Goal: Transaction & Acquisition: Purchase product/service

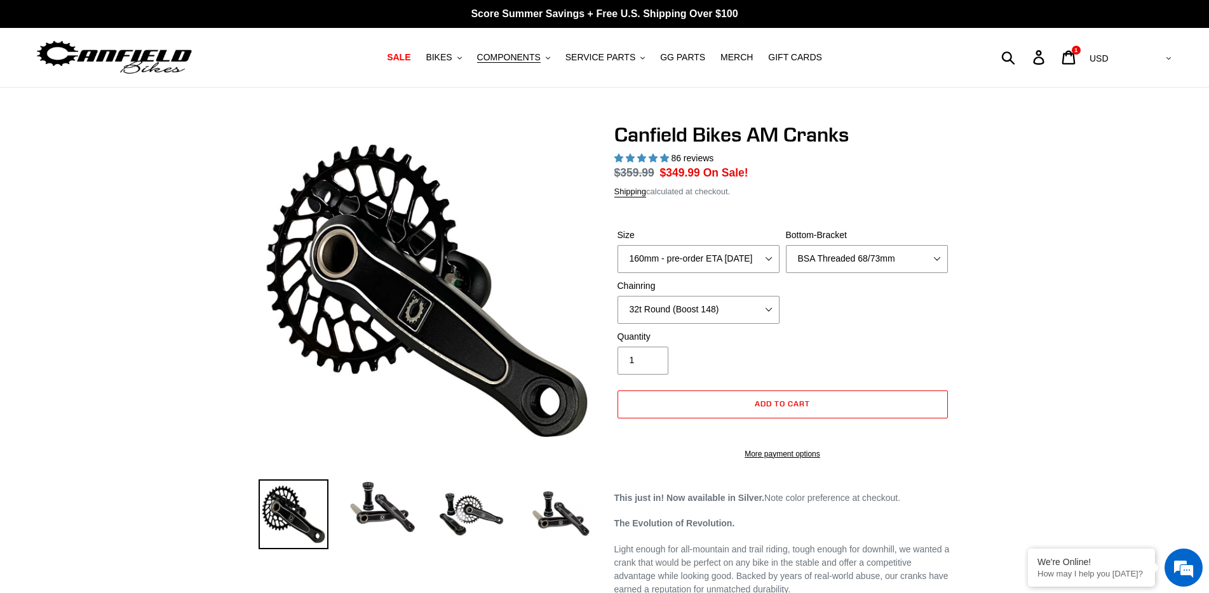
select select "highest-rating"
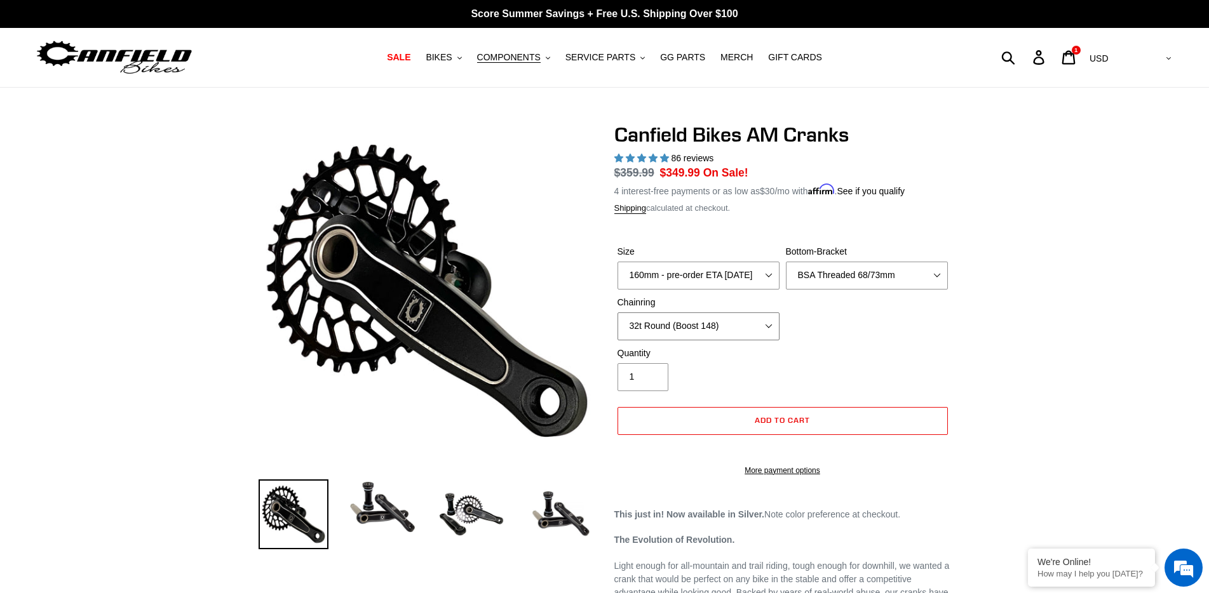
click at [705, 330] on select "None 30t Round (Boost 148) 30t Oval (Boost 148) 32t Round (Boost 148) 32t Oval …" at bounding box center [699, 327] width 162 height 28
select select "None"
click at [618, 313] on select "None 30t Round (Boost 148) 30t Oval (Boost 148) 32t Round (Boost 148) 32t Oval …" at bounding box center [699, 327] width 162 height 28
click at [668, 275] on select "150mm - pre-order ETA 9/30/25 155mm - pre-order ETA 9/30/25 160mm - pre-order E…" at bounding box center [699, 276] width 162 height 28
click at [618, 262] on select "150mm - pre-order ETA 9/30/25 155mm - pre-order ETA 9/30/25 160mm - pre-order E…" at bounding box center [699, 276] width 162 height 28
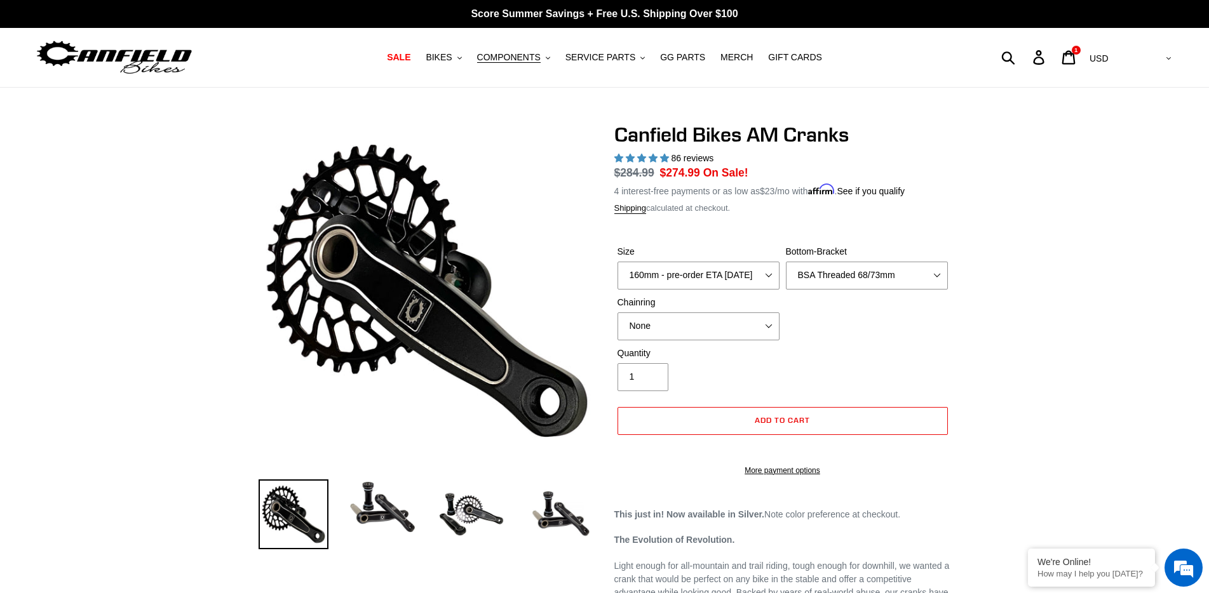
click at [164, 56] on img at bounding box center [114, 57] width 159 height 40
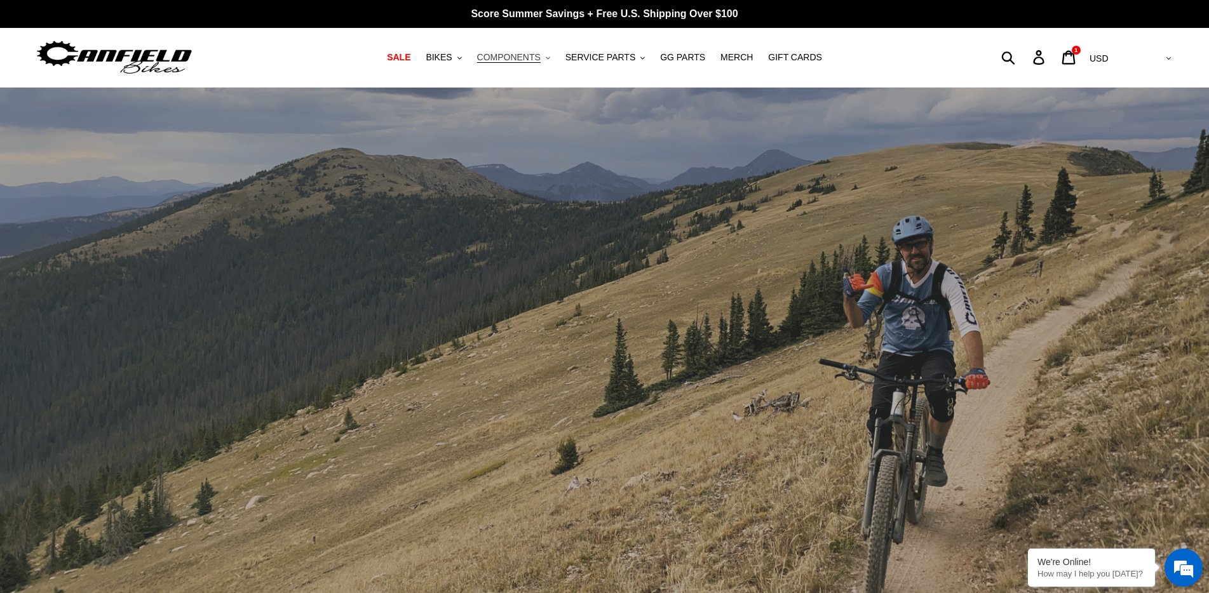
click at [530, 55] on span "COMPONENTS" at bounding box center [509, 57] width 64 height 11
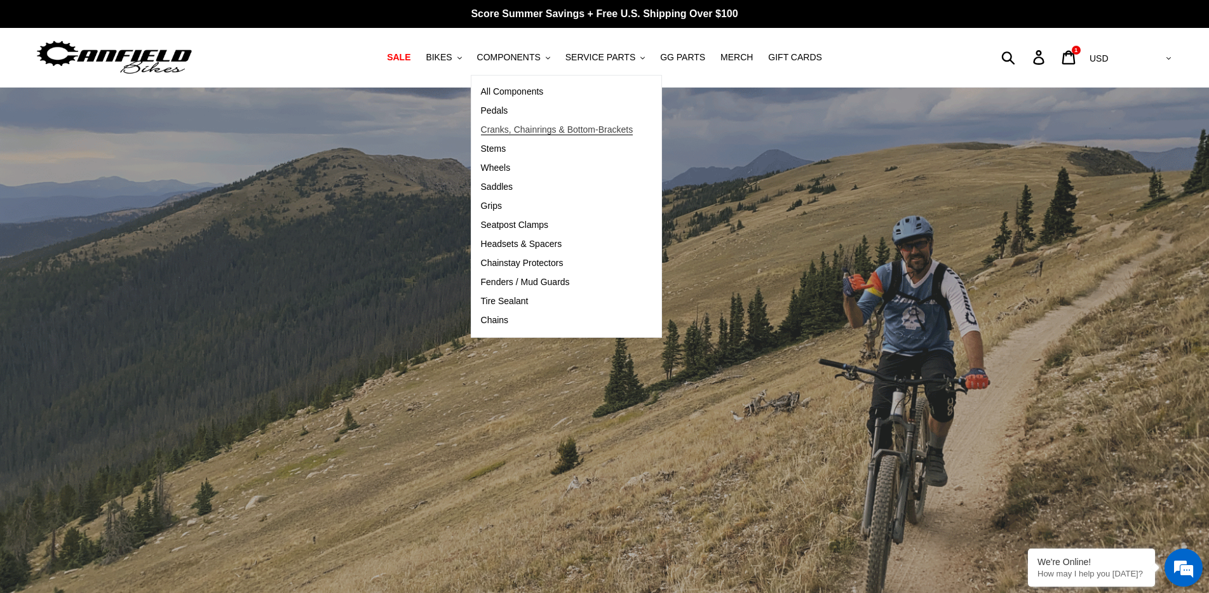
click at [523, 130] on span "Cranks, Chainrings & Bottom-Brackets" at bounding box center [557, 130] width 152 height 11
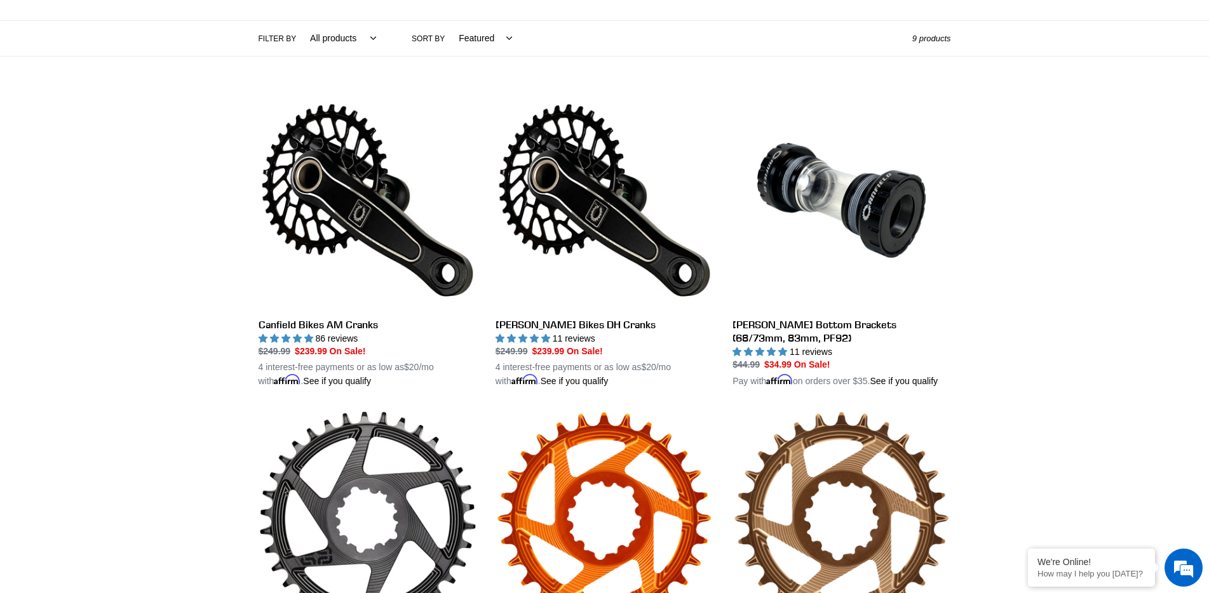
scroll to position [318, 0]
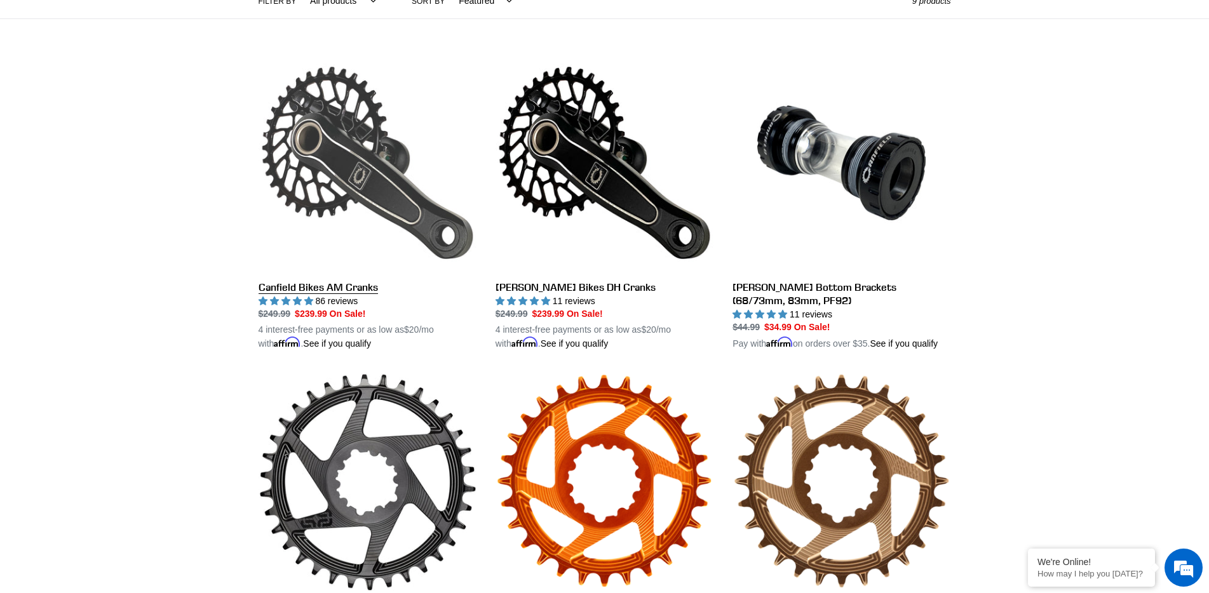
click at [335, 287] on link "Canfield Bikes AM Cranks" at bounding box center [368, 202] width 218 height 297
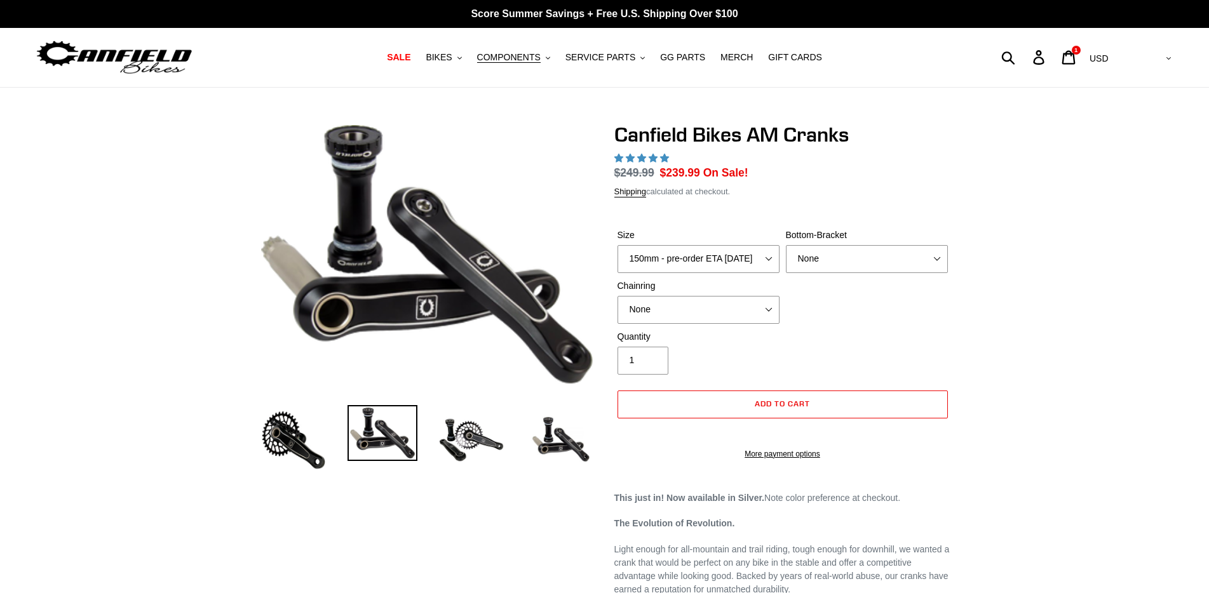
select select "highest-rating"
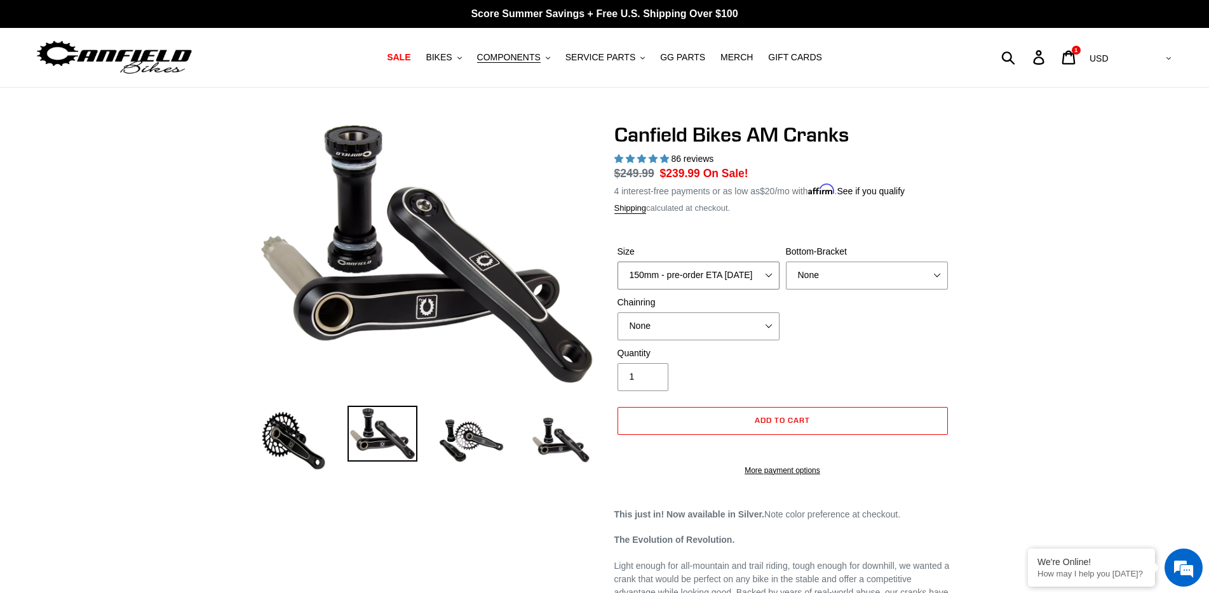
click at [699, 274] on select "150mm - pre-order ETA [DATE] 155mm - pre-order ETA [DATE] 160mm - pre-order ETA…" at bounding box center [699, 276] width 162 height 28
select select "160mm - pre-order ETA 9/30/25"
click at [618, 262] on select "150mm - pre-order ETA 9/30/25 155mm - pre-order ETA 9/30/25 160mm - pre-order E…" at bounding box center [699, 276] width 162 height 28
click at [683, 332] on select "None 30t Round (Boost 148) 30t Oval (Boost 148) 32t Round (Boost 148) 32t Oval …" at bounding box center [699, 327] width 162 height 28
select select "32t Oval (Boost 148)"
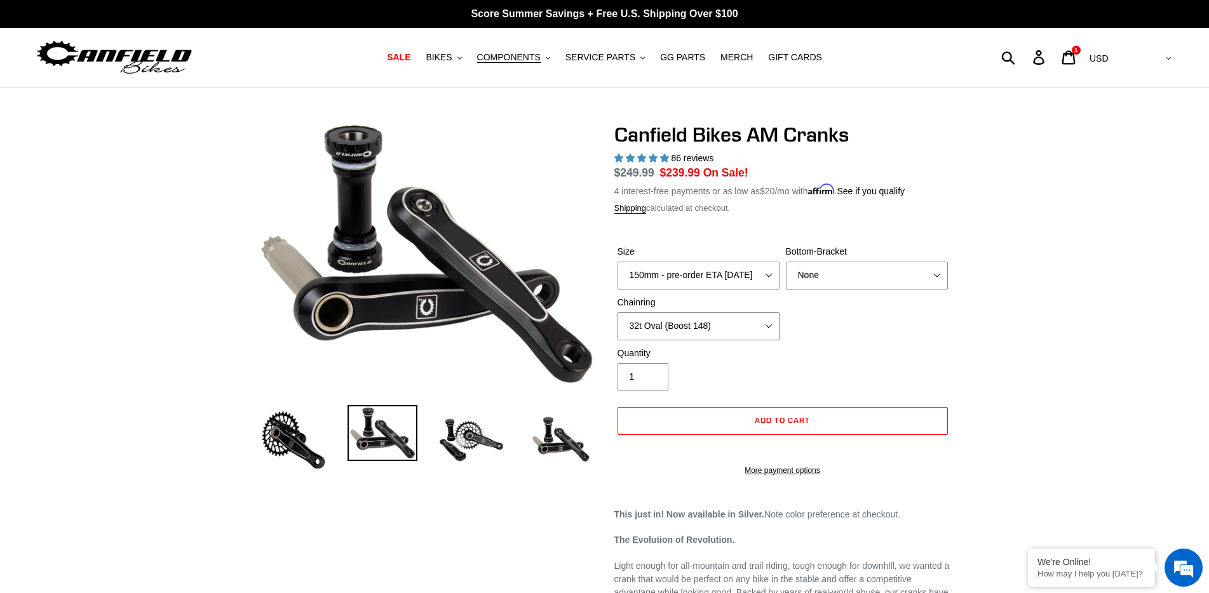
click at [618, 313] on select "None 30t Round (Boost 148) 30t Oval (Boost 148) 32t Round (Boost 148) 32t Oval …" at bounding box center [699, 327] width 162 height 28
click at [886, 271] on select "None BSA Threaded 68/73mm Press Fit PF92" at bounding box center [867, 276] width 162 height 28
select select "BSA Threaded 68/73mm"
click at [786, 262] on select "None BSA Threaded 68/73mm Press Fit PF92" at bounding box center [867, 276] width 162 height 28
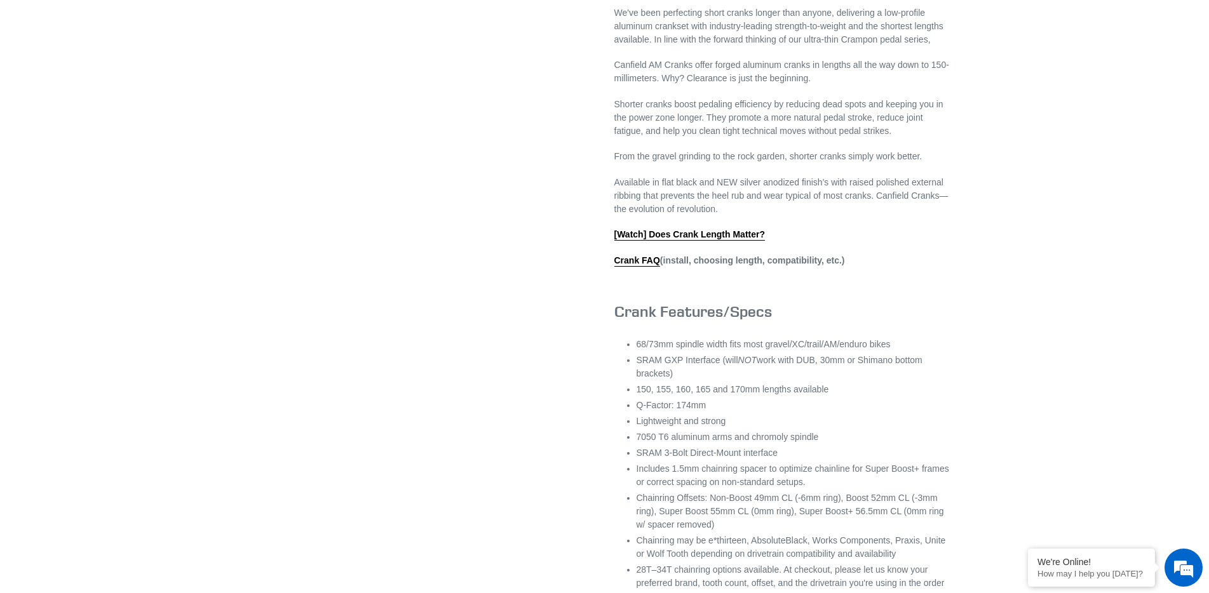
scroll to position [635, 0]
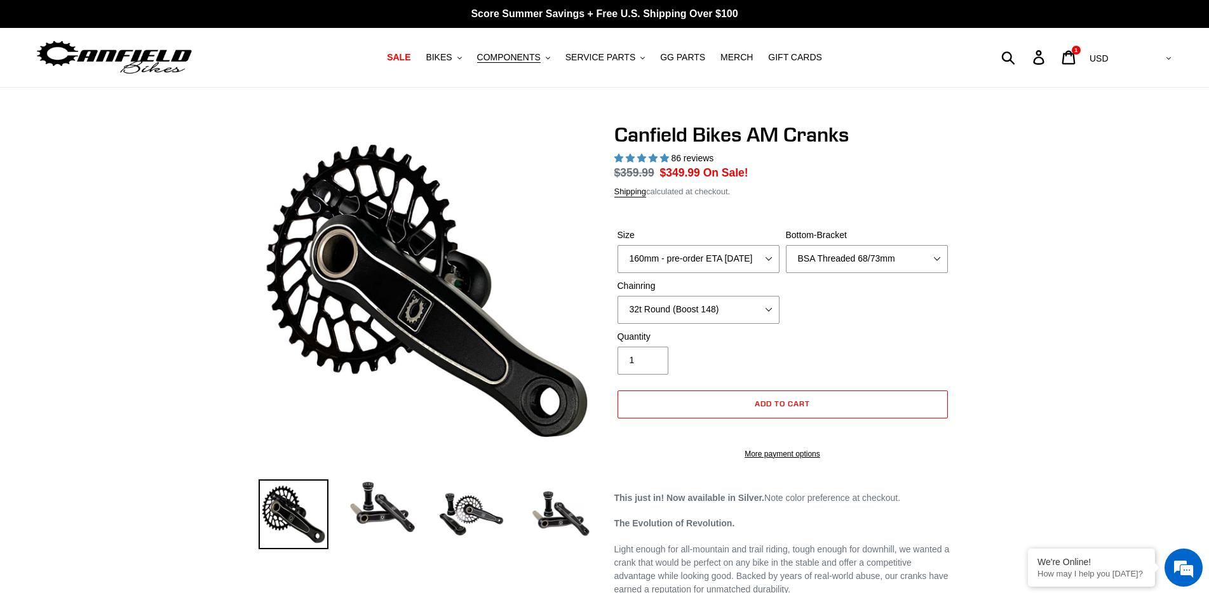
select select "highest-rating"
click at [508, 57] on span "COMPONENTS" at bounding box center [509, 57] width 64 height 11
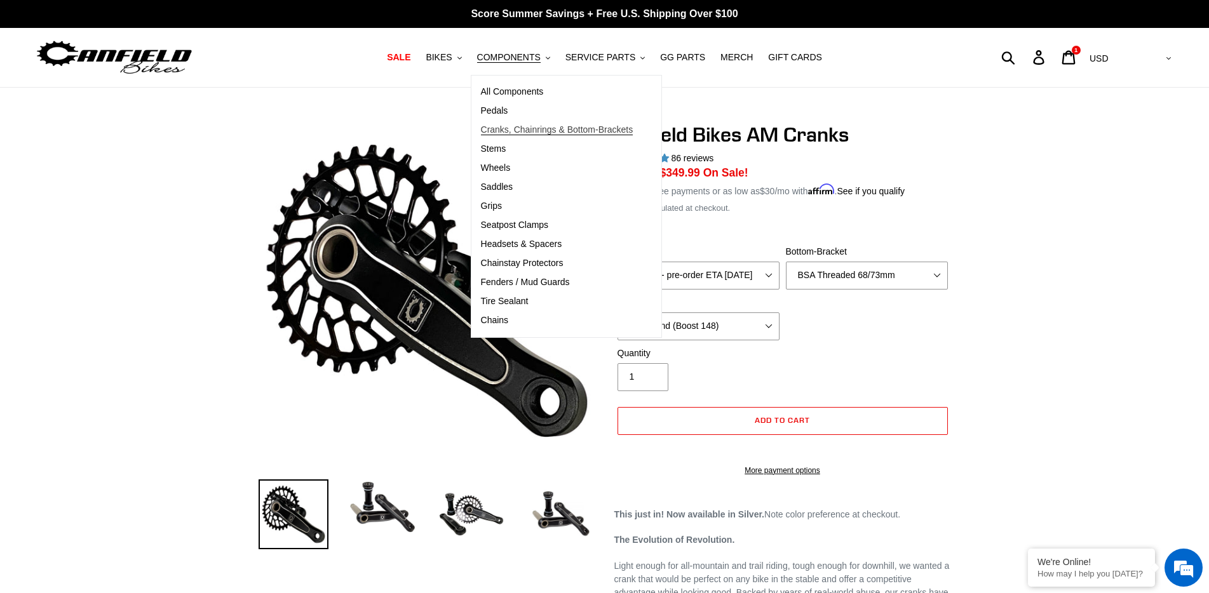
click at [542, 129] on span "Cranks, Chainrings & Bottom-Brackets" at bounding box center [557, 130] width 152 height 11
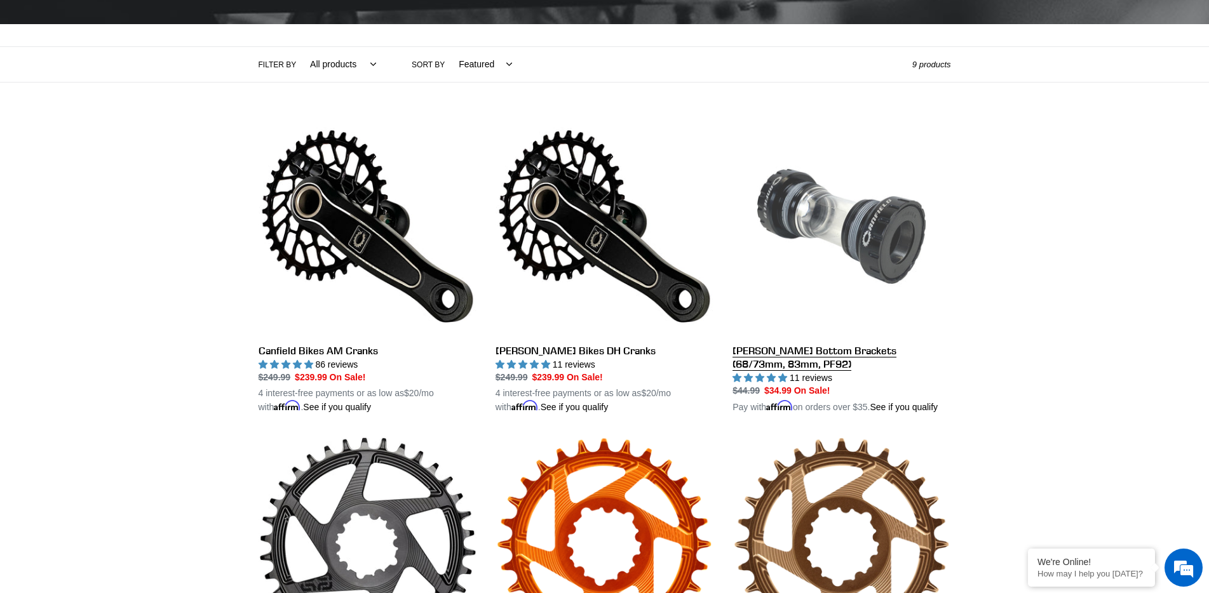
click at [832, 348] on link "[PERSON_NAME] Bottom Brackets (68/73mm, 83mm, PF92)" at bounding box center [842, 266] width 218 height 297
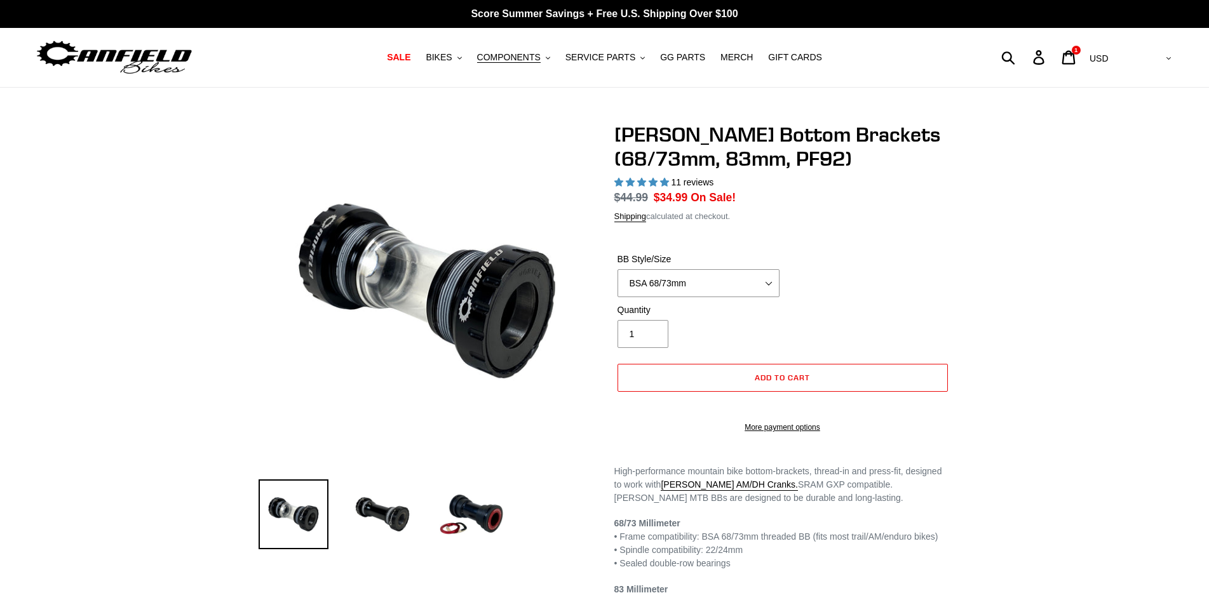
select select "highest-rating"
click at [715, 276] on select "BSA 68/73mm BSA 83mm PF92" at bounding box center [699, 283] width 162 height 28
click at [618, 269] on select "BSA 68/73mm BSA 83mm PF92" at bounding box center [699, 283] width 162 height 28
click at [474, 520] on img at bounding box center [471, 515] width 70 height 70
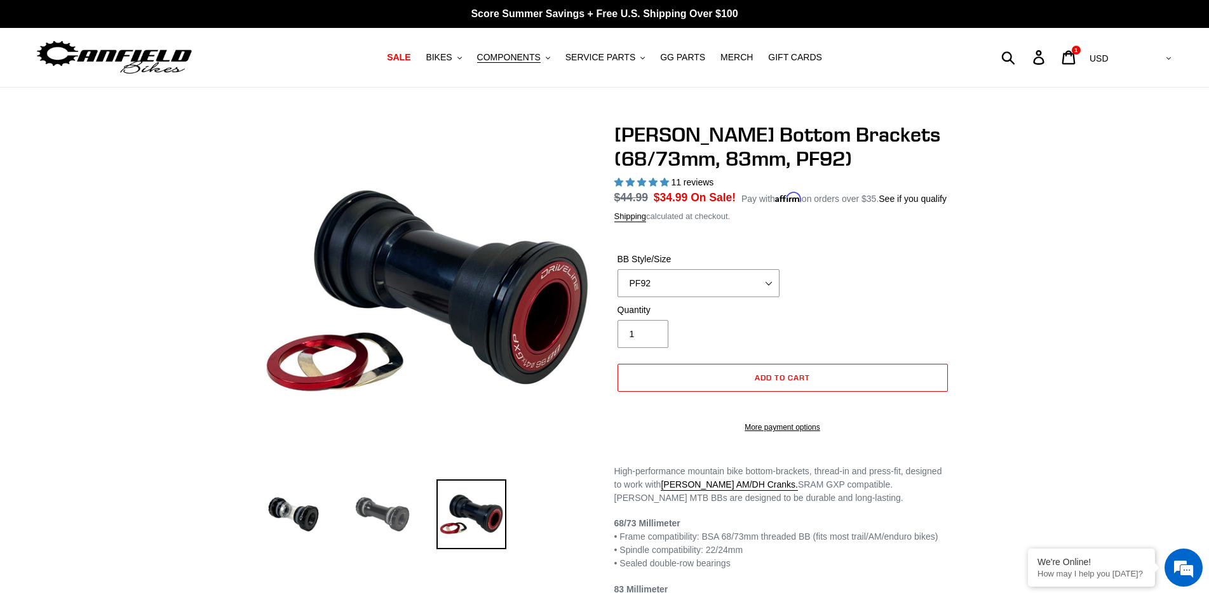
click at [389, 525] on img at bounding box center [383, 515] width 70 height 70
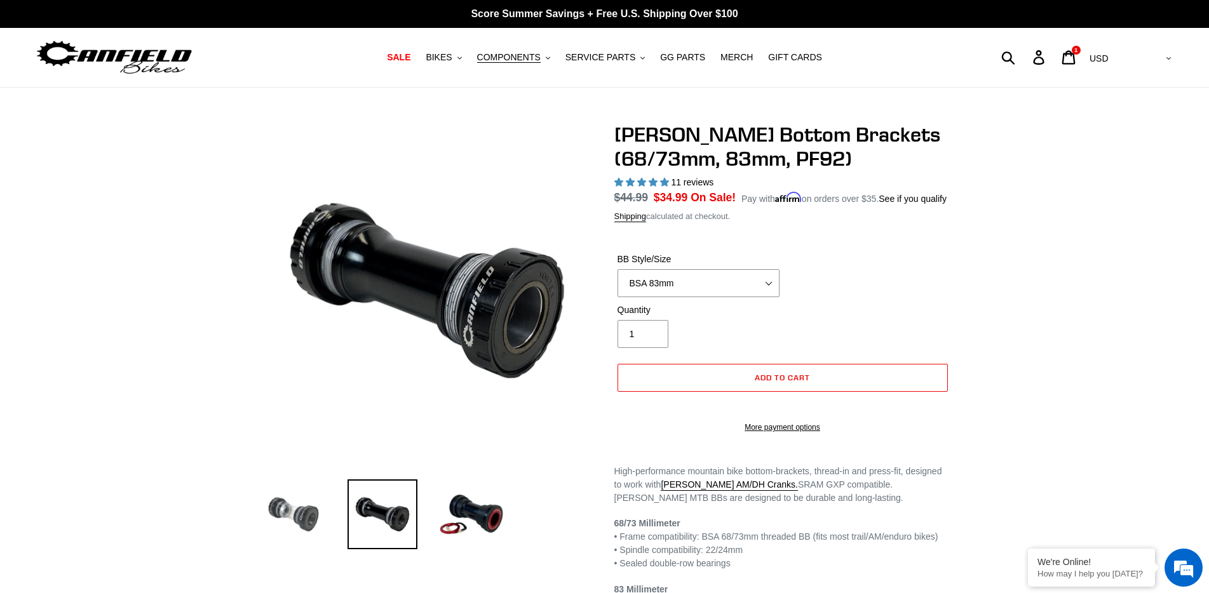
click at [294, 527] on img at bounding box center [294, 515] width 70 height 70
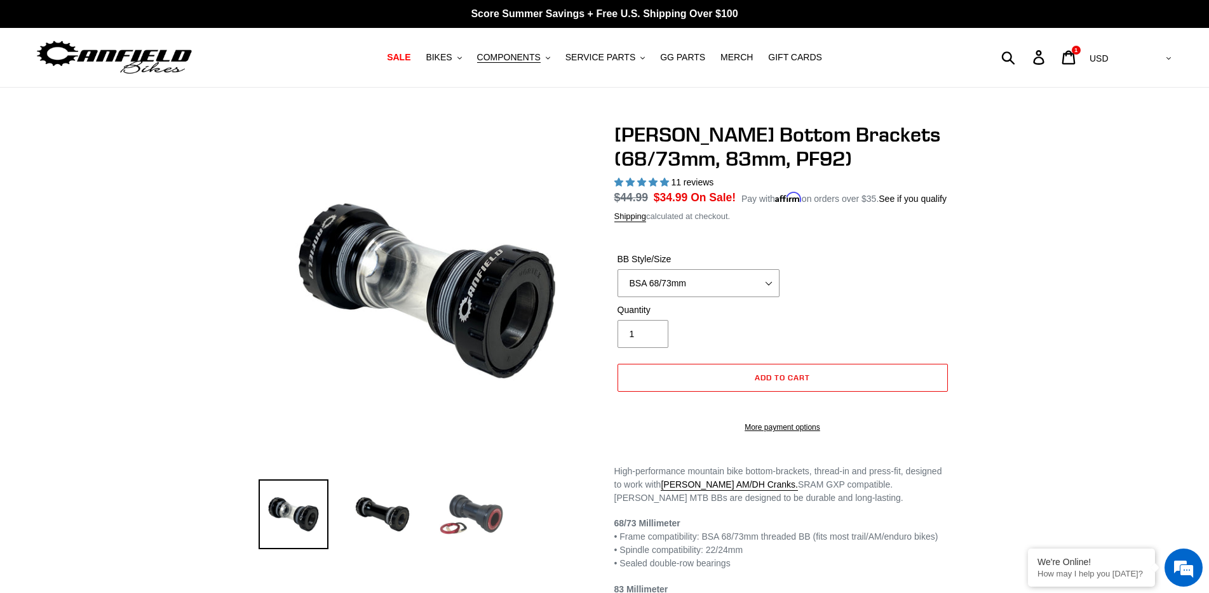
click at [473, 515] on img at bounding box center [471, 515] width 70 height 70
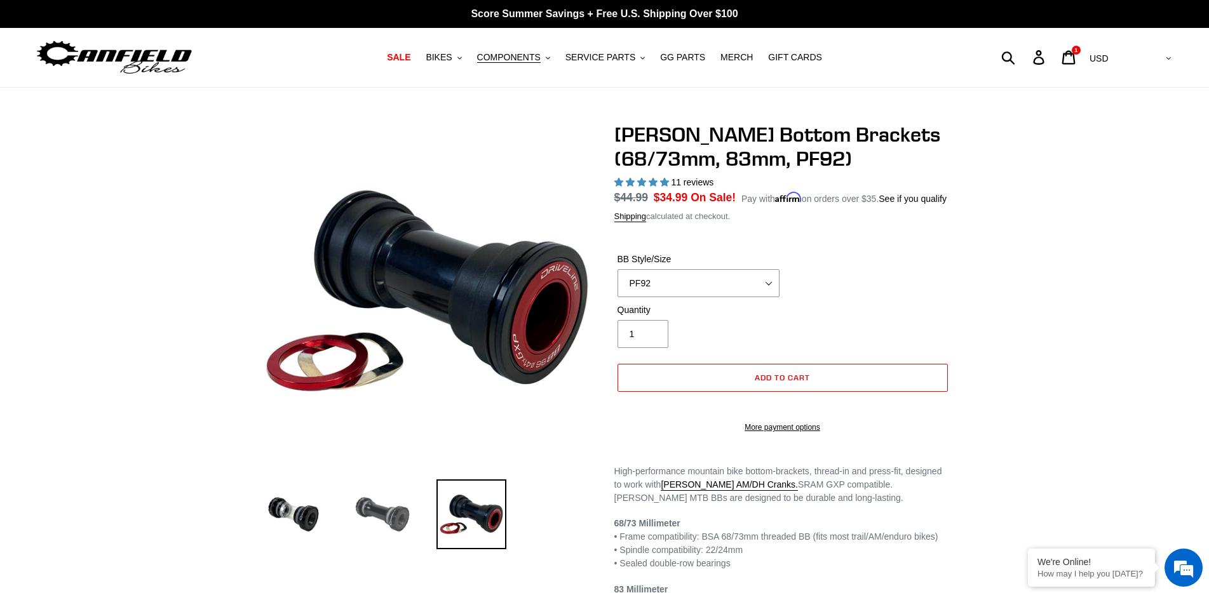
click at [393, 516] on img at bounding box center [383, 515] width 70 height 70
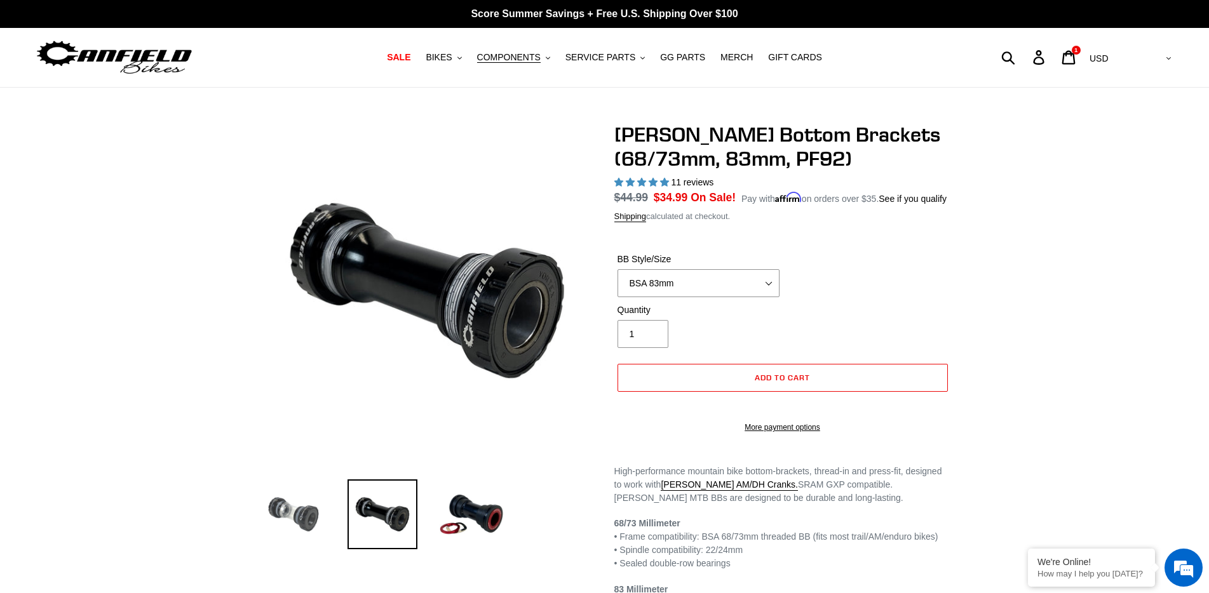
click at [311, 524] on img at bounding box center [294, 515] width 70 height 70
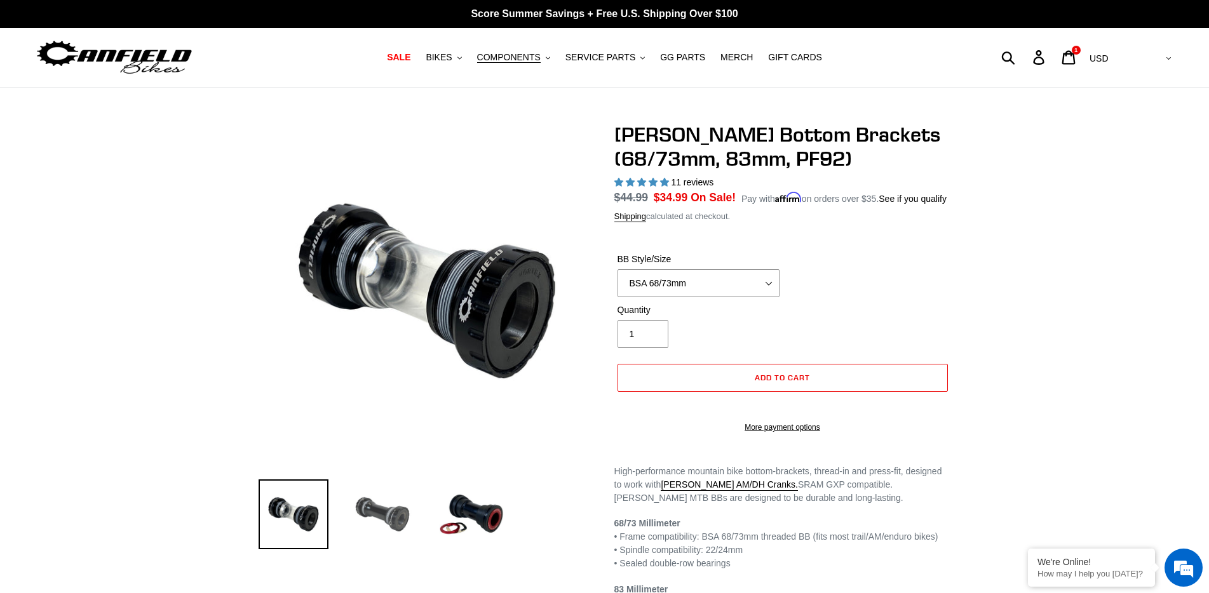
click at [380, 520] on img at bounding box center [383, 515] width 70 height 70
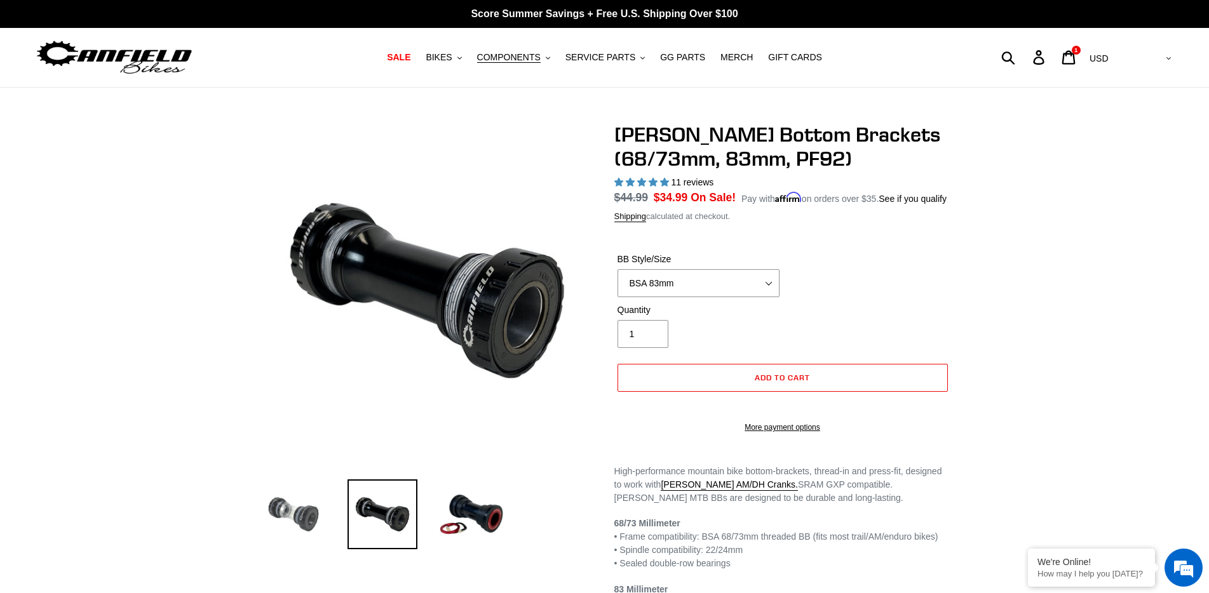
click at [293, 520] on img at bounding box center [294, 515] width 70 height 70
select select "BSA 68/73mm"
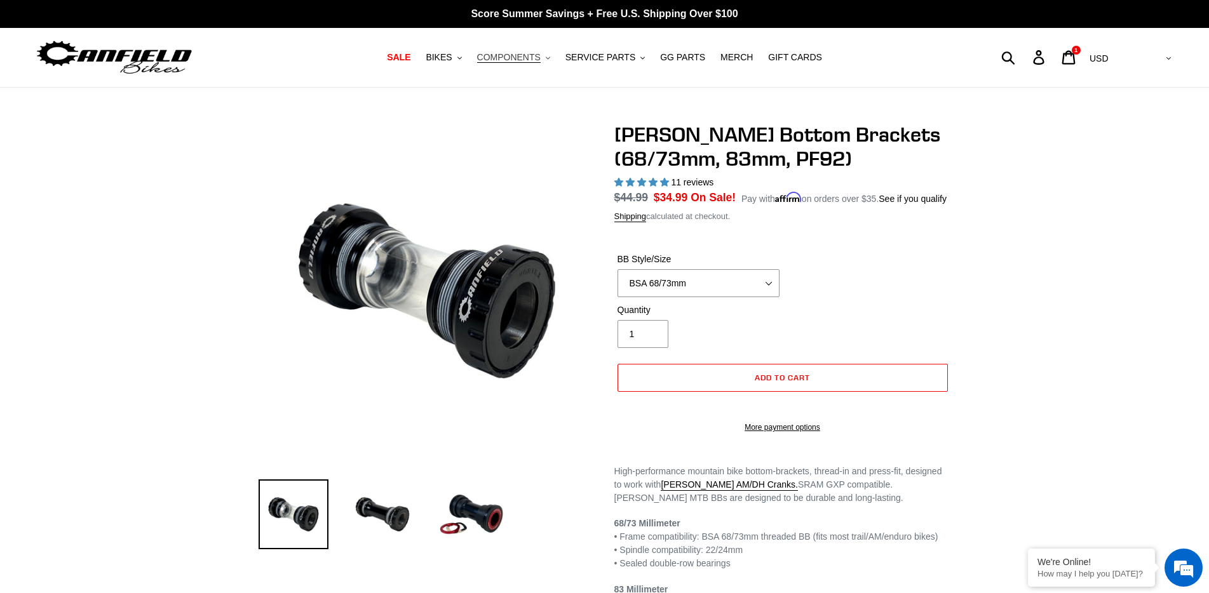
click at [496, 58] on span "COMPONENTS" at bounding box center [509, 57] width 64 height 11
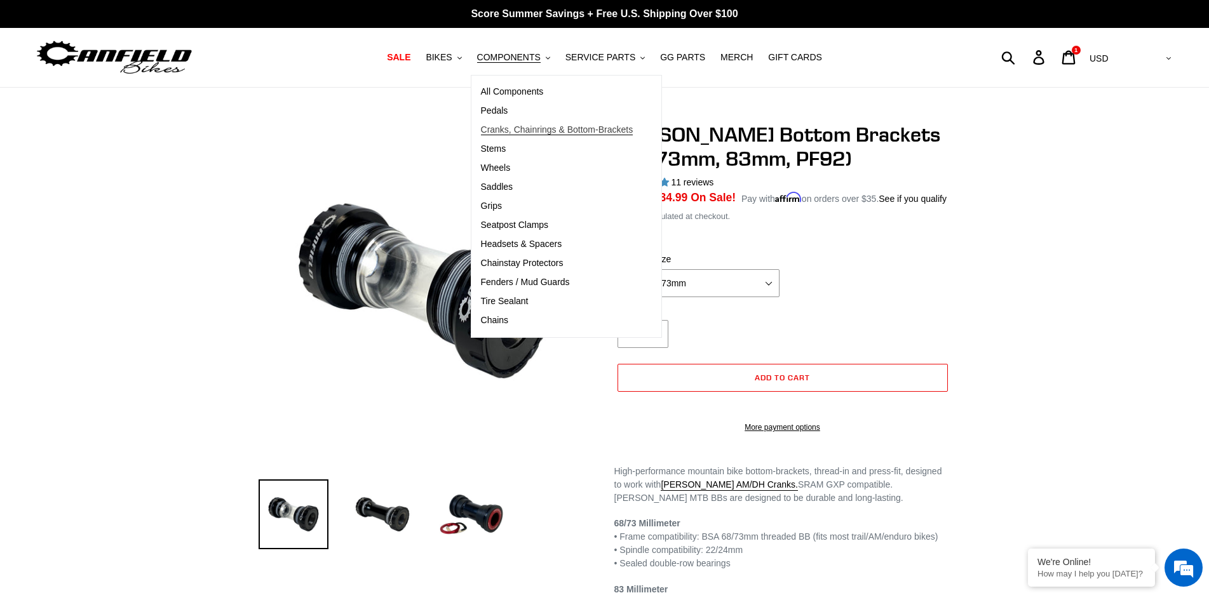
click at [542, 127] on span "Cranks, Chainrings & Bottom-Brackets" at bounding box center [557, 130] width 152 height 11
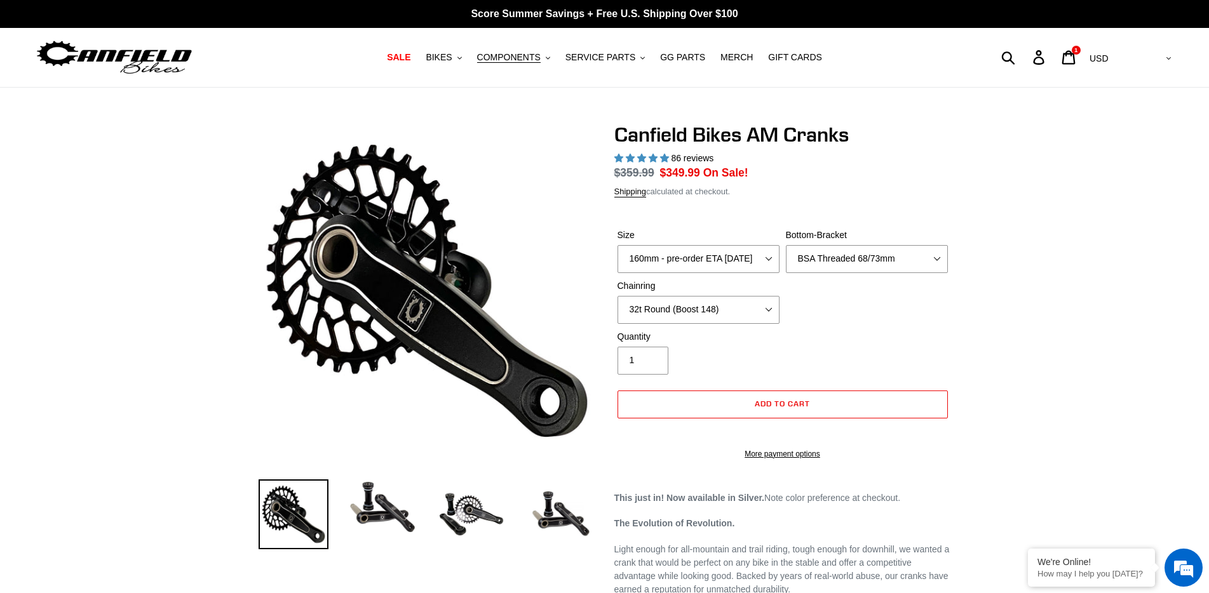
select select "highest-rating"
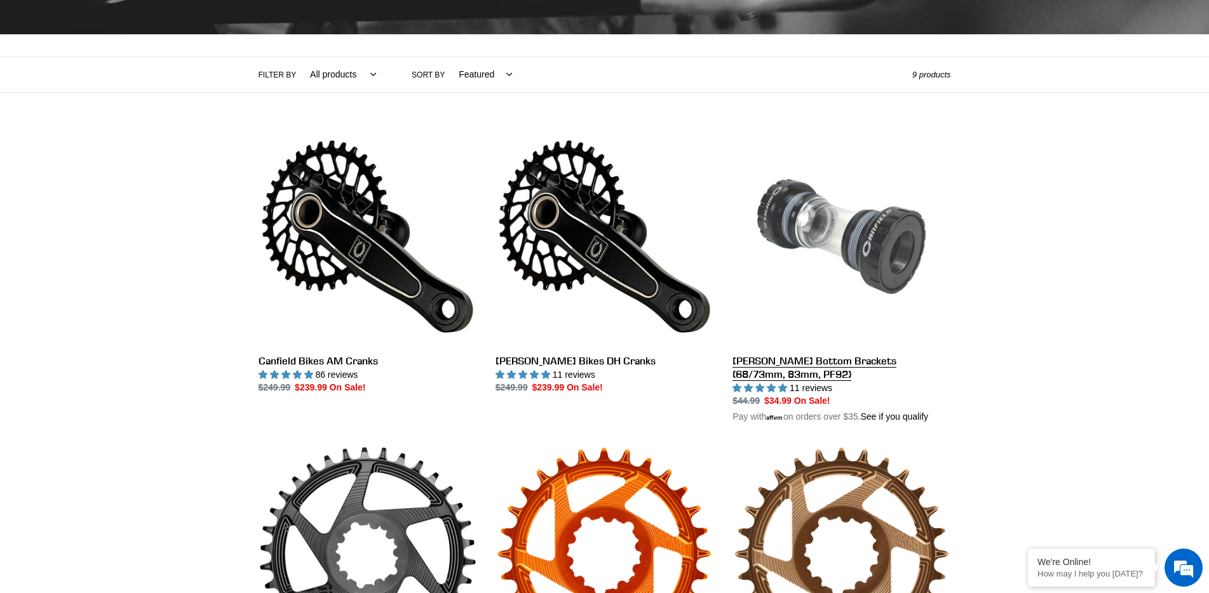
scroll to position [254, 0]
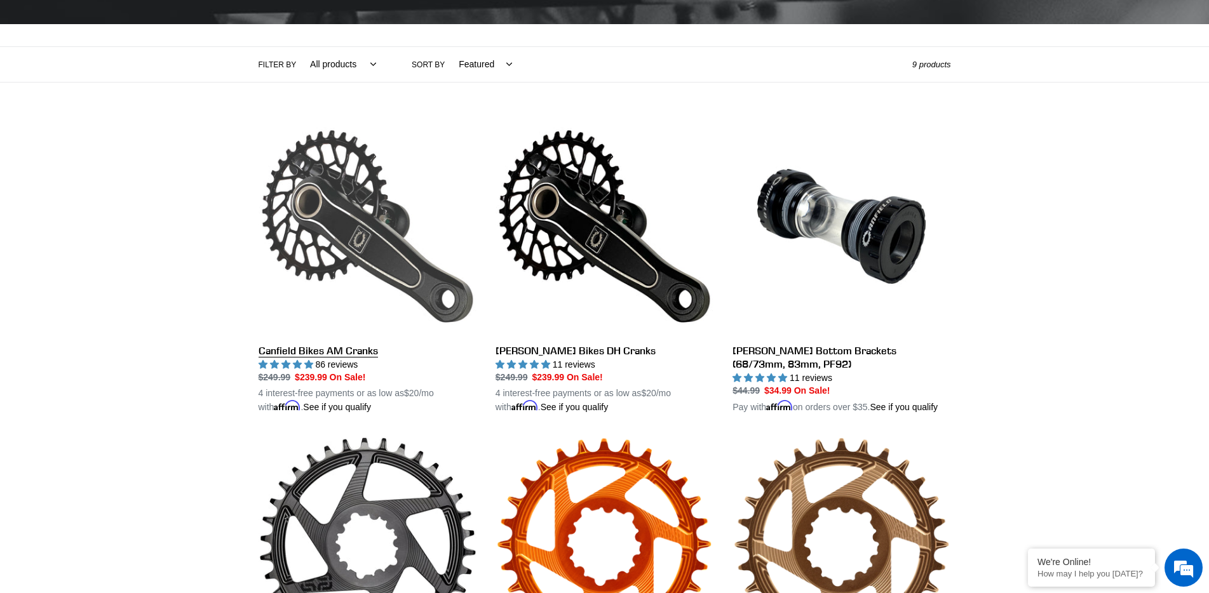
click at [344, 356] on link "Canfield Bikes AM Cranks" at bounding box center [368, 266] width 218 height 297
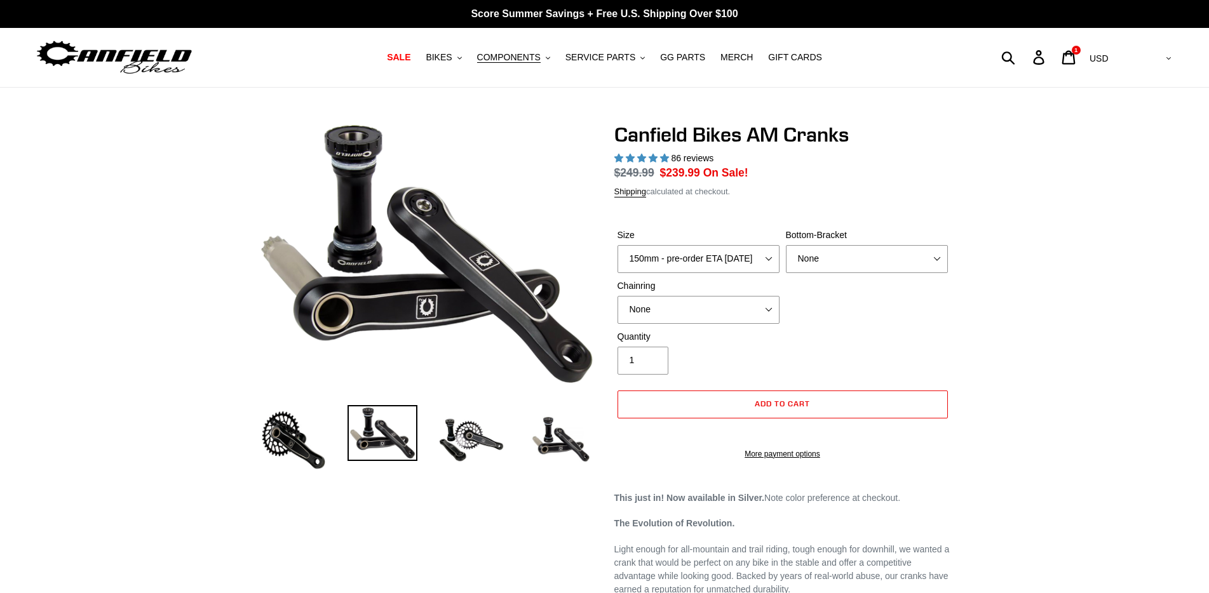
select select "highest-rating"
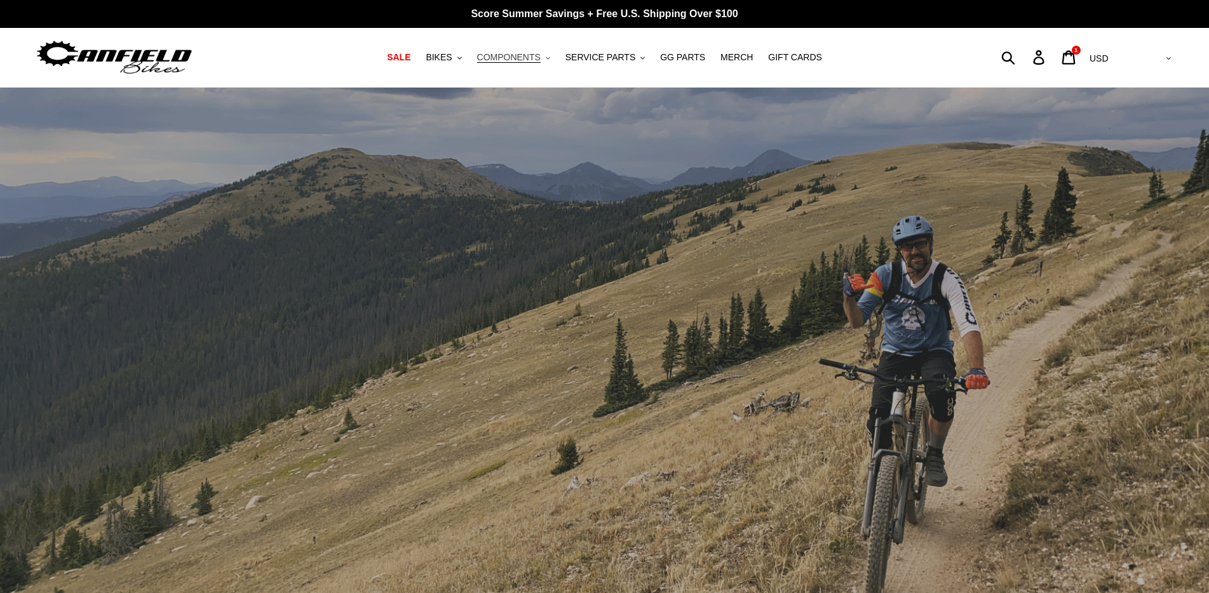
click at [510, 53] on span "COMPONENTS" at bounding box center [509, 57] width 64 height 11
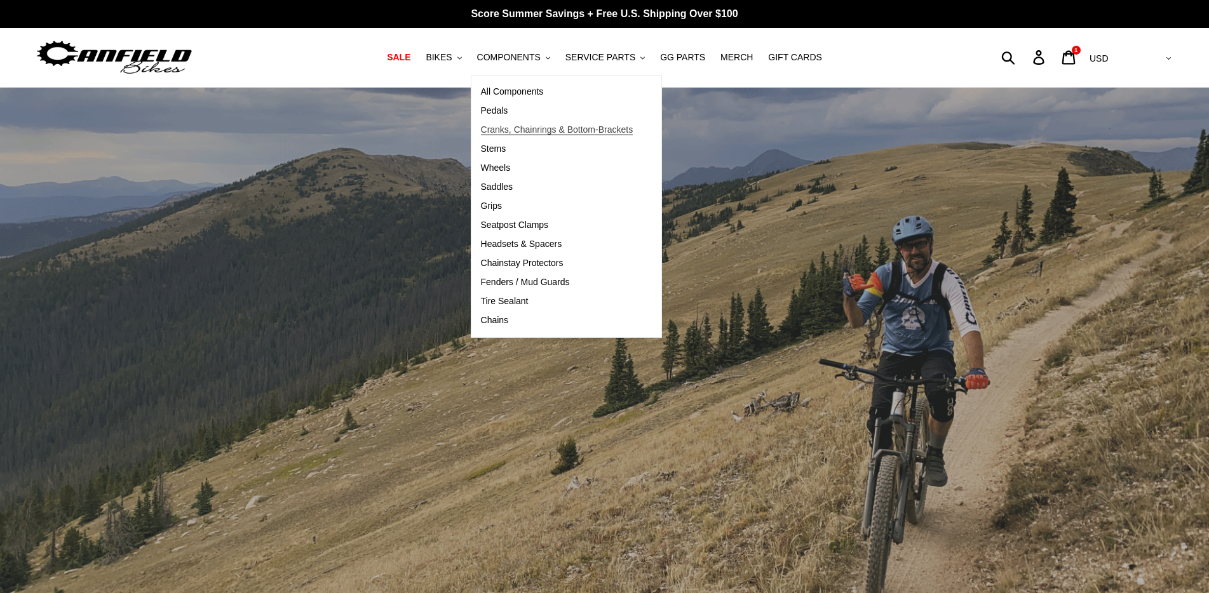
click at [526, 130] on span "Cranks, Chainrings & Bottom-Brackets" at bounding box center [557, 130] width 152 height 11
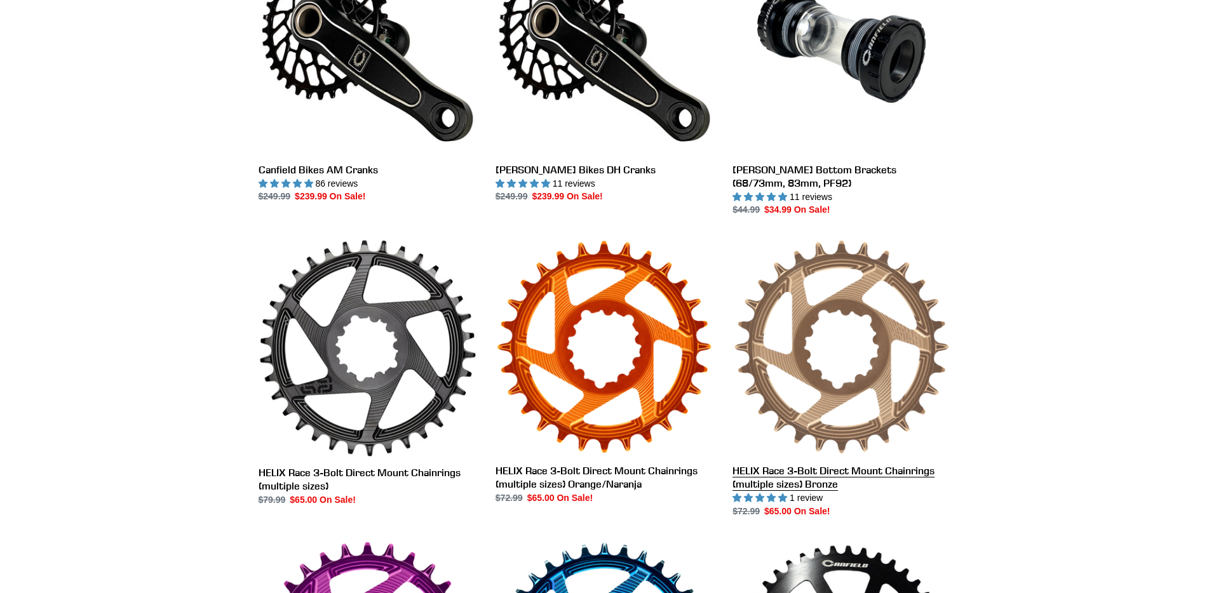
scroll to position [445, 0]
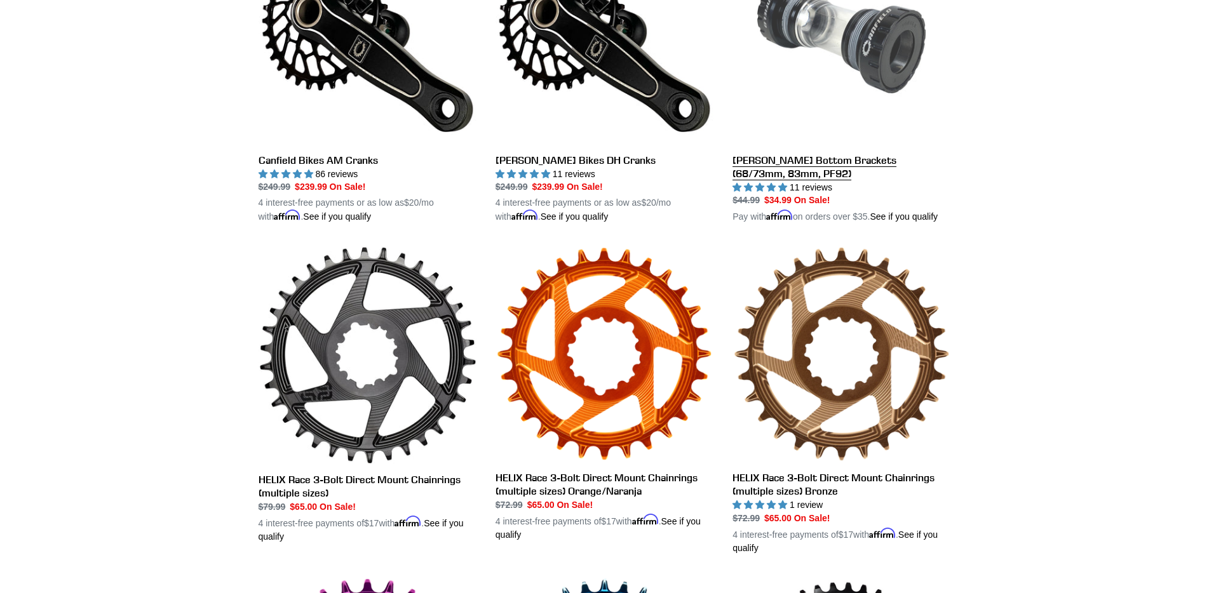
click at [813, 163] on link "[PERSON_NAME] Bottom Brackets (68/73mm, 83mm, PF92)" at bounding box center [842, 75] width 218 height 297
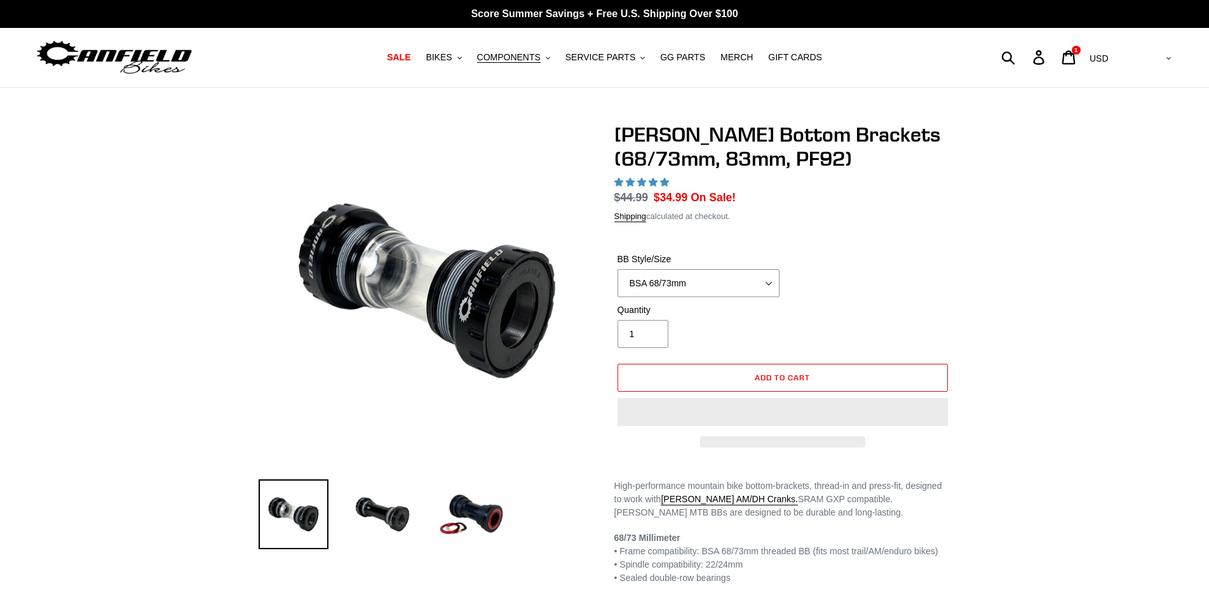
select select "highest-rating"
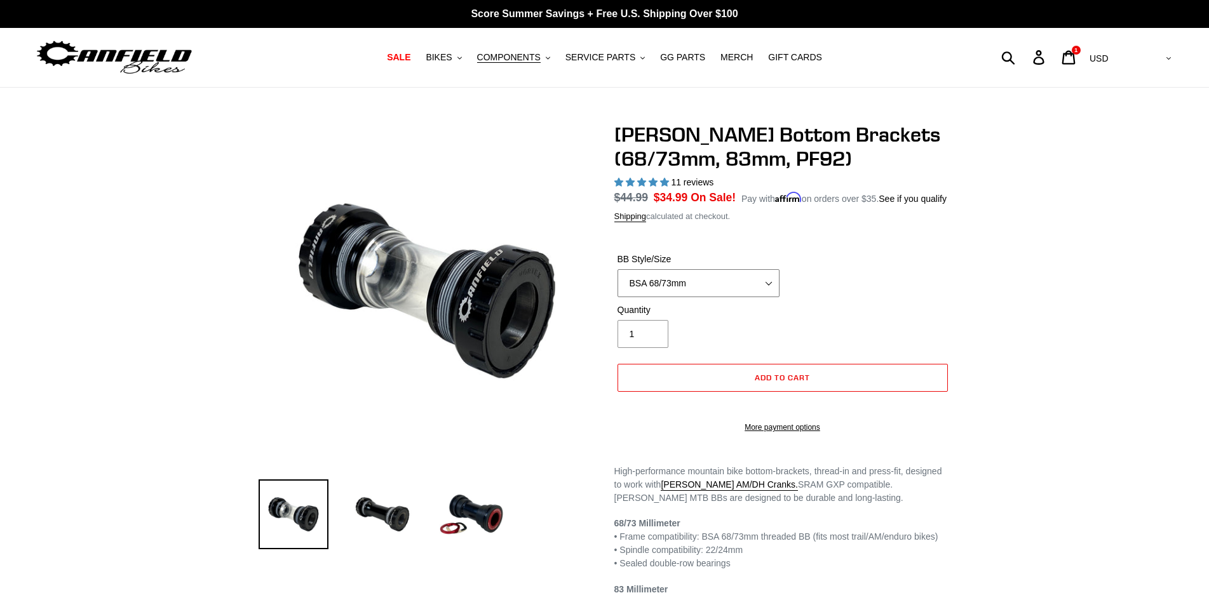
click at [740, 282] on select "BSA 68/73mm BSA 83mm PF92" at bounding box center [699, 283] width 162 height 28
click at [1016, 296] on div "Canfield Bottom Brackets (68/73mm, 83mm, PF92) 11 reviews Regular price" at bounding box center [604, 406] width 1209 height 567
click at [773, 374] on span "Add to cart" at bounding box center [782, 378] width 55 height 10
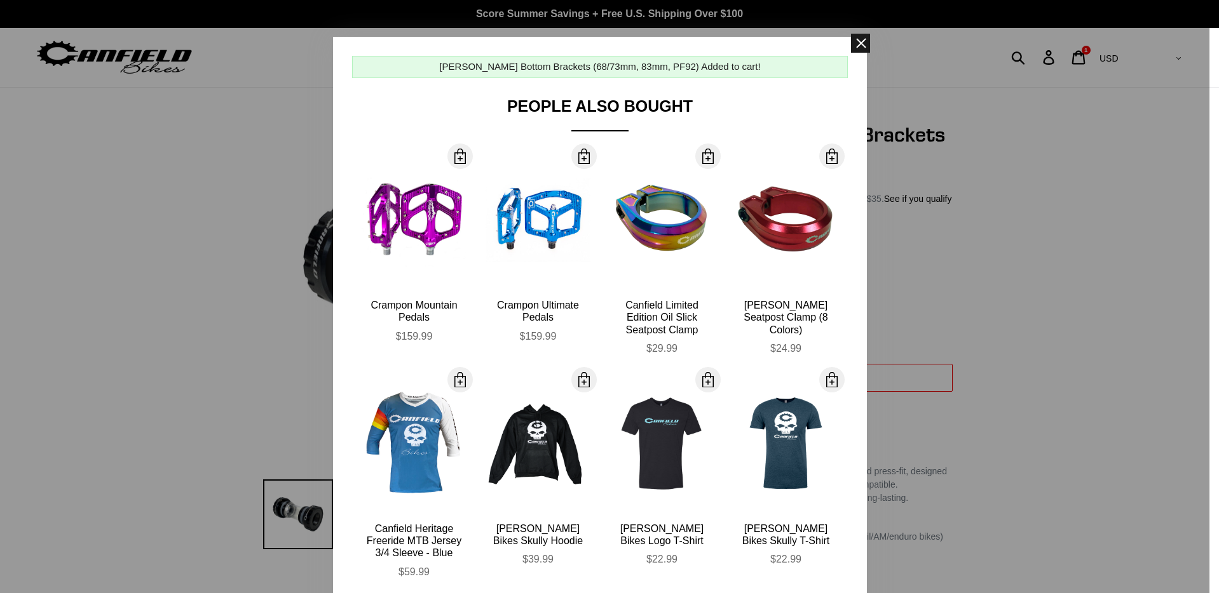
click at [852, 44] on span at bounding box center [860, 43] width 19 height 19
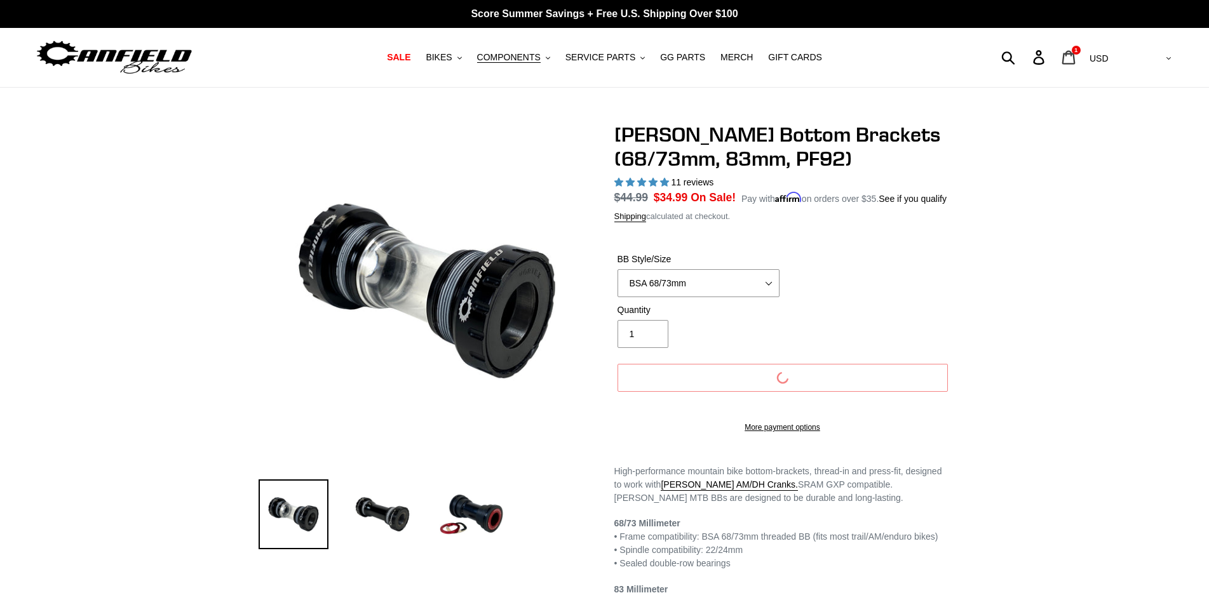
click at [1076, 56] on icon at bounding box center [1069, 57] width 14 height 15
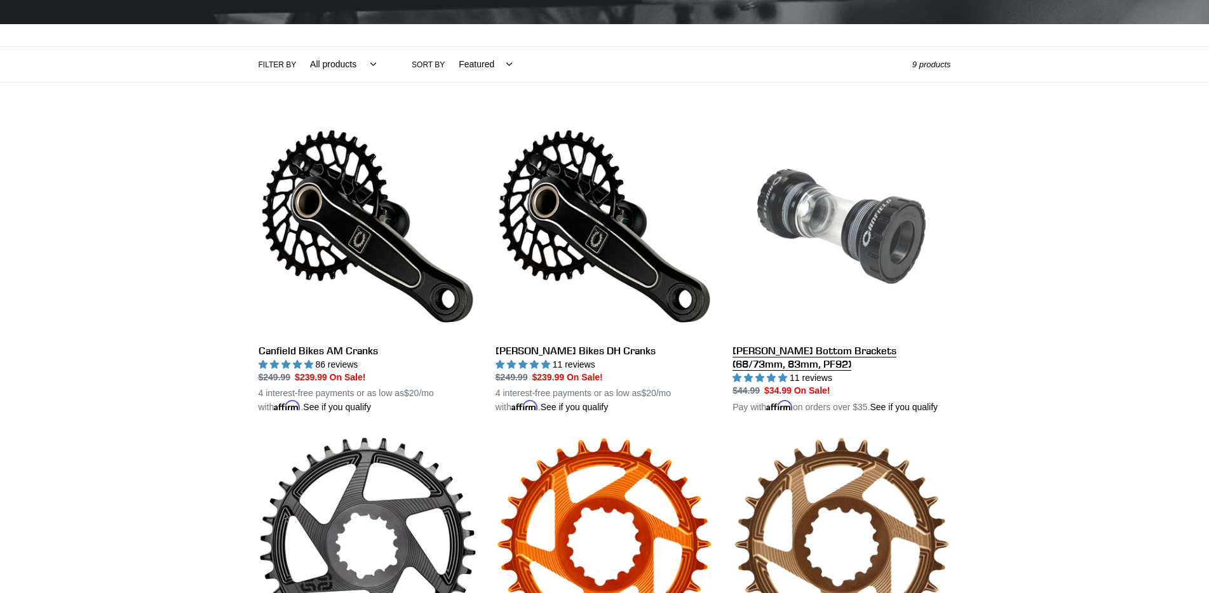
click at [808, 351] on link "[PERSON_NAME] Bottom Brackets (68/73mm, 83mm, PF92)" at bounding box center [842, 266] width 218 height 297
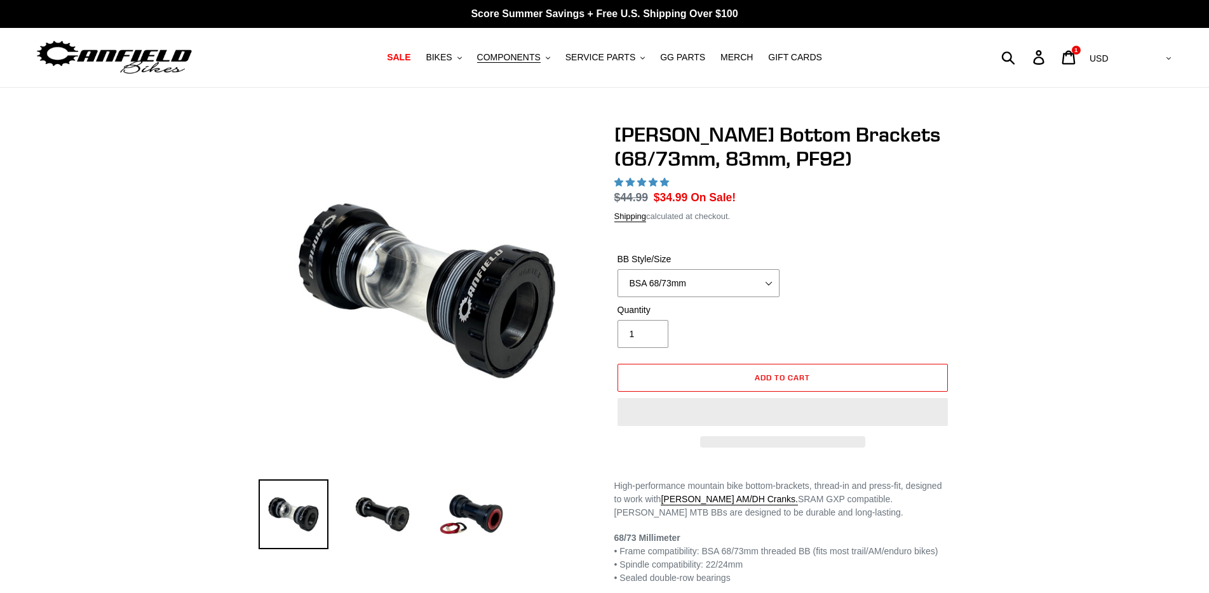
select select "highest-rating"
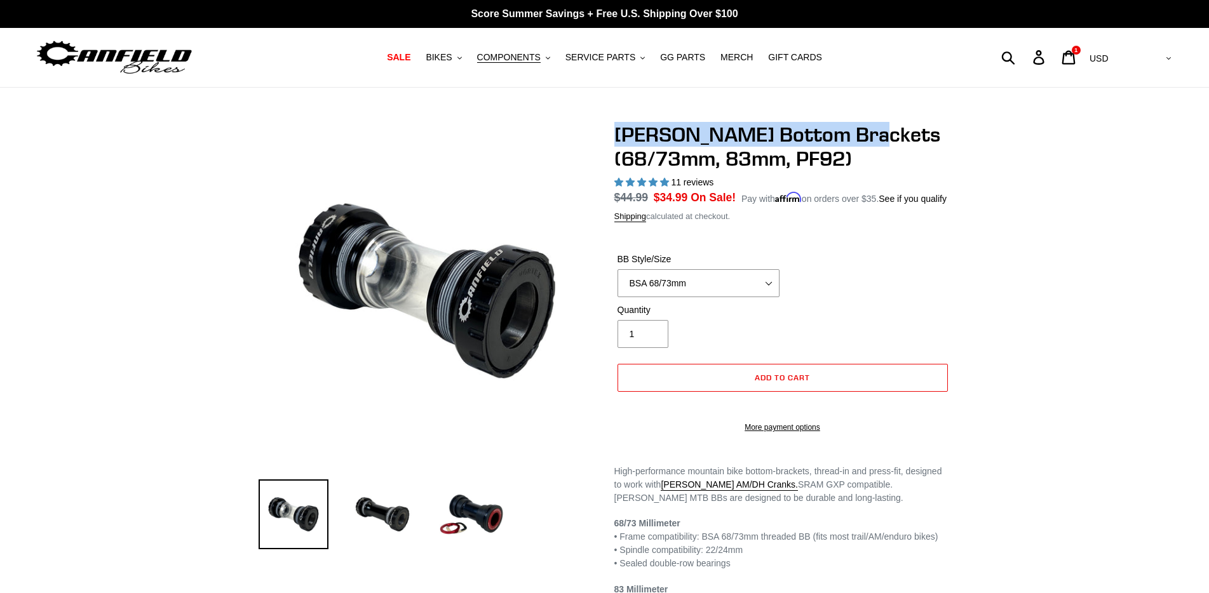
drag, startPoint x: 617, startPoint y: 137, endPoint x: 893, endPoint y: 137, distance: 276.4
click at [893, 137] on h1 "[PERSON_NAME] Bottom Brackets (68/73mm, 83mm, PF92)" at bounding box center [782, 147] width 337 height 49
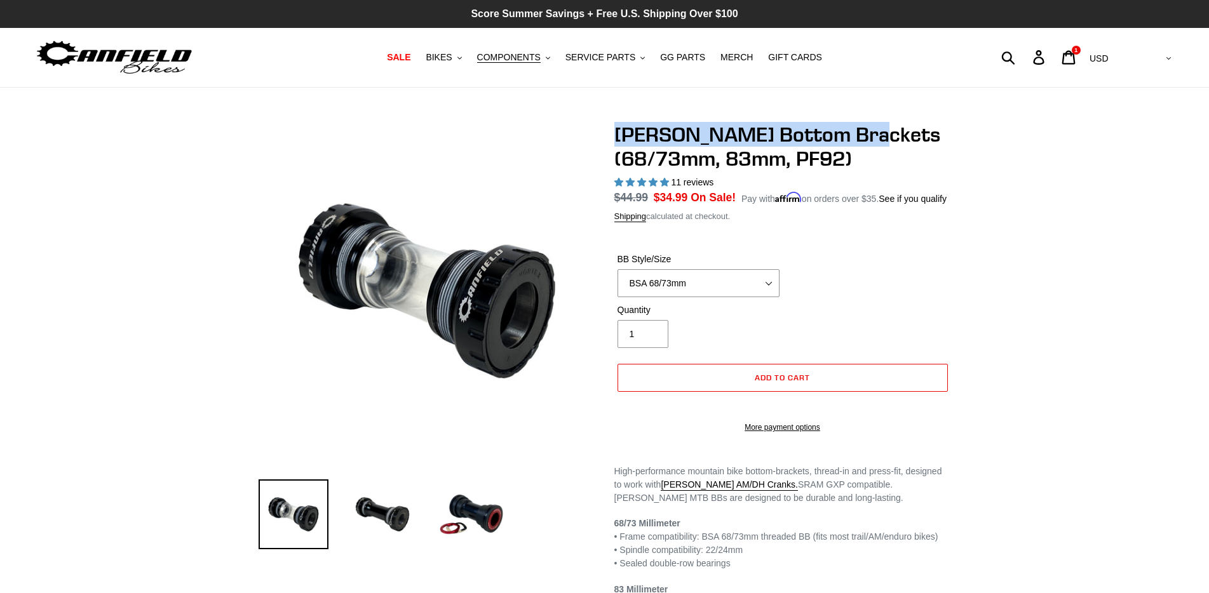
copy h1 "Canfield Bottom Brackets"
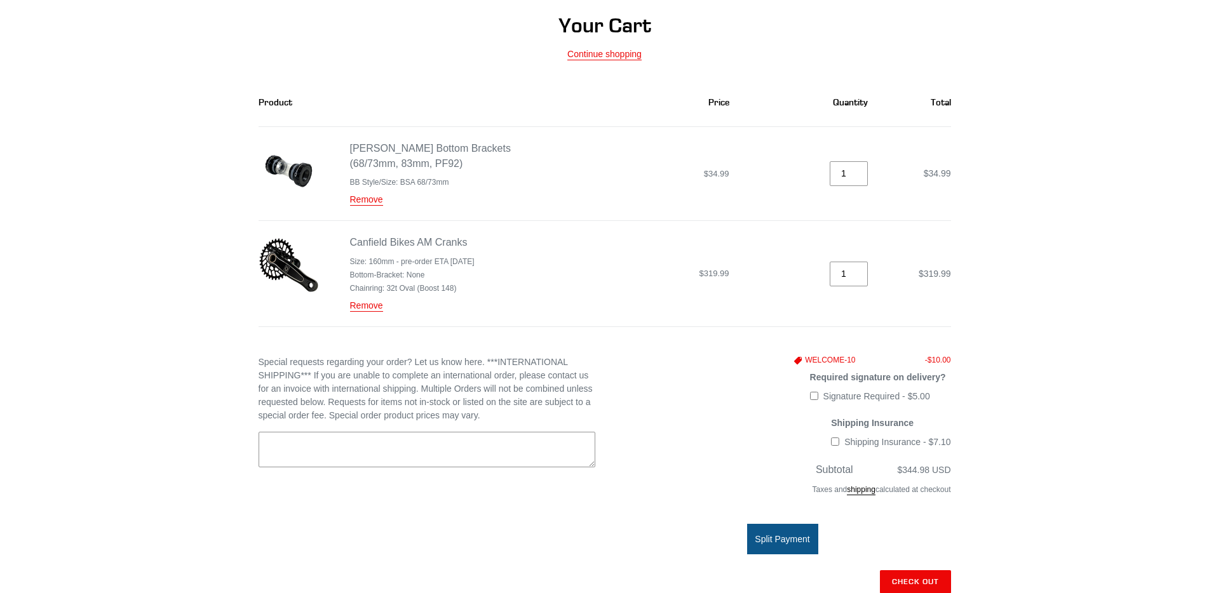
scroll to position [127, 0]
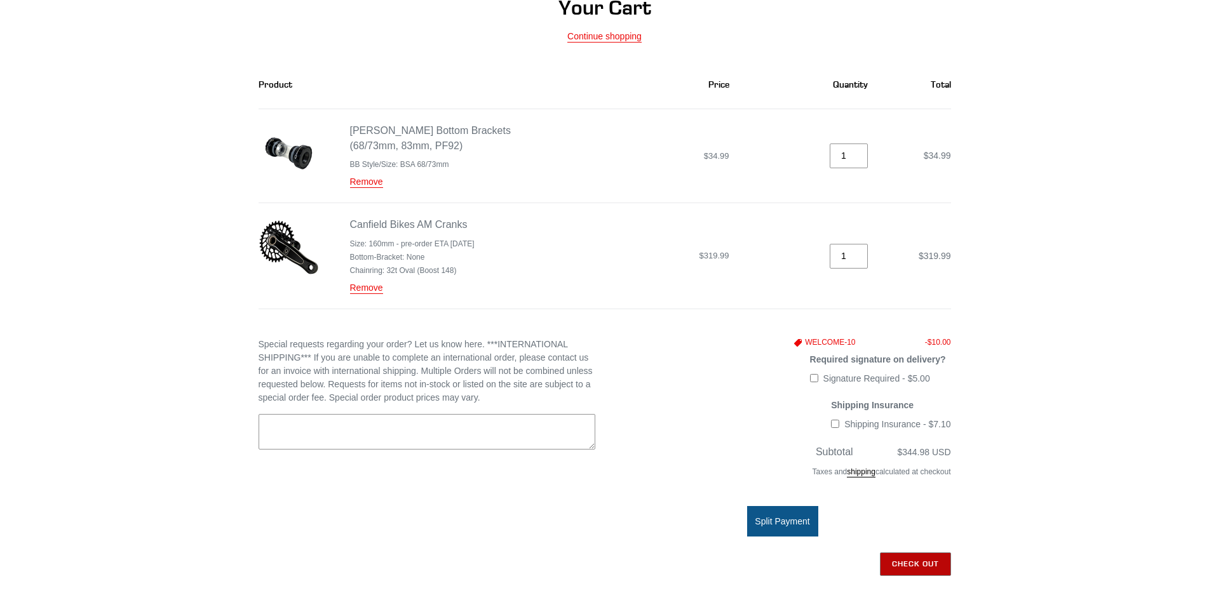
click at [930, 566] on input "Check out" at bounding box center [915, 564] width 71 height 23
